Goal: Go to known website: Access a specific website the user already knows

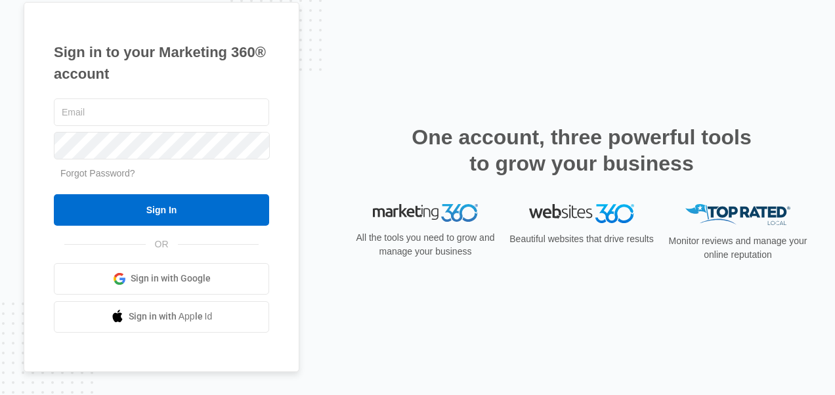
click at [185, 280] on span "Sign in with Google" at bounding box center [171, 279] width 80 height 14
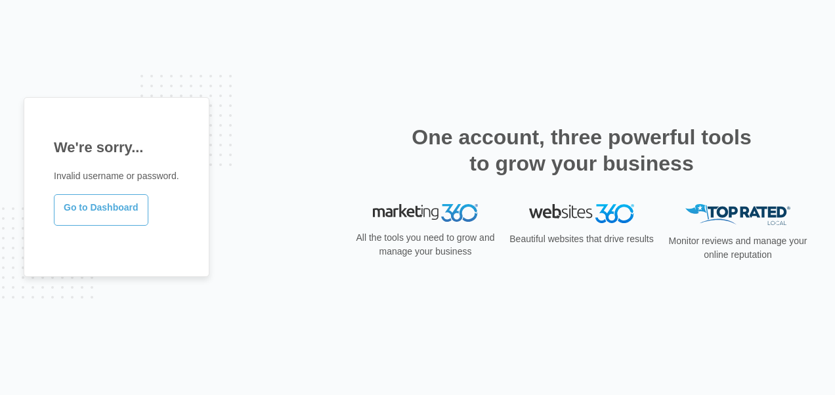
click at [104, 215] on link "Go to Dashboard" at bounding box center [101, 210] width 95 height 32
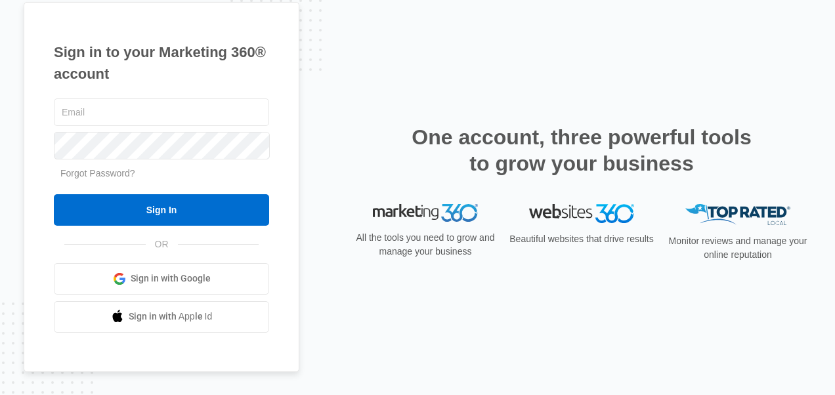
scroll to position [15, 0]
